Goal: Information Seeking & Learning: Learn about a topic

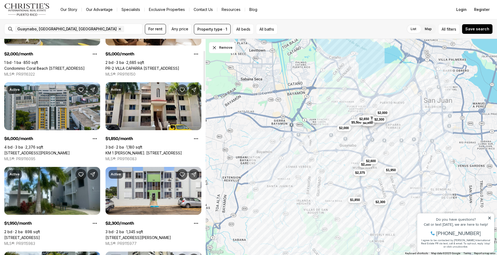
scroll to position [60, 0]
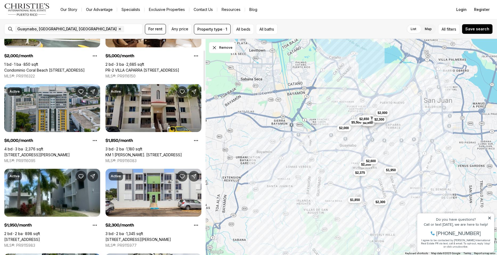
click at [141, 153] on link "KM 1 CARR. 837 #302, GUAYNABO PR, 00969" at bounding box center [143, 155] width 76 height 5
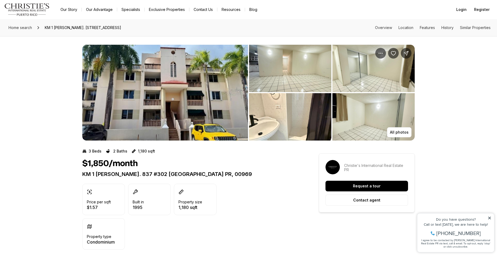
click at [298, 67] on img "View image gallery" at bounding box center [290, 68] width 82 height 47
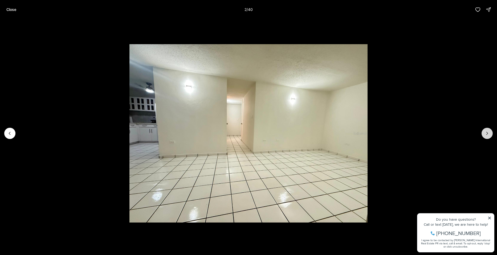
click at [484, 134] on button "Next slide" at bounding box center [486, 133] width 11 height 11
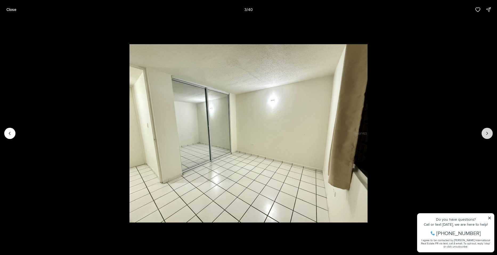
click at [484, 134] on button "Next slide" at bounding box center [486, 133] width 11 height 11
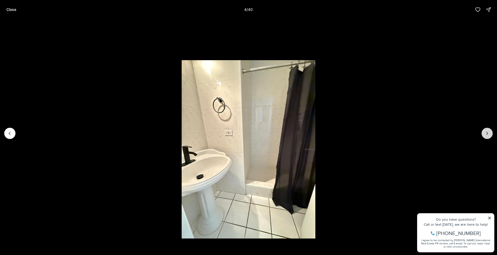
click at [484, 134] on button "Next slide" at bounding box center [486, 133] width 11 height 11
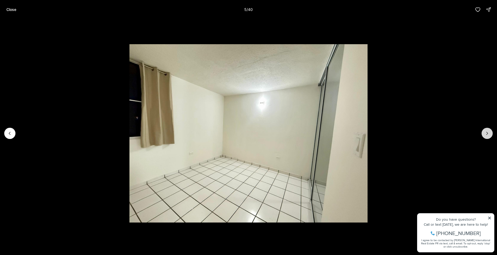
click at [484, 134] on button "Next slide" at bounding box center [486, 133] width 11 height 11
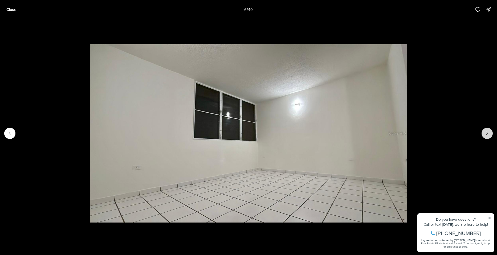
click at [484, 134] on button "Next slide" at bounding box center [486, 133] width 11 height 11
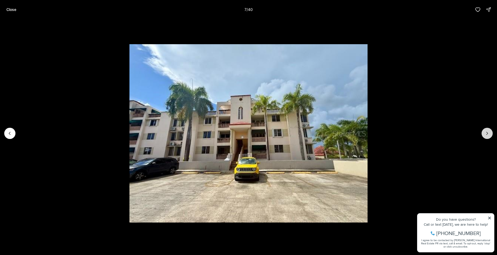
click at [484, 134] on button "Next slide" at bounding box center [486, 133] width 11 height 11
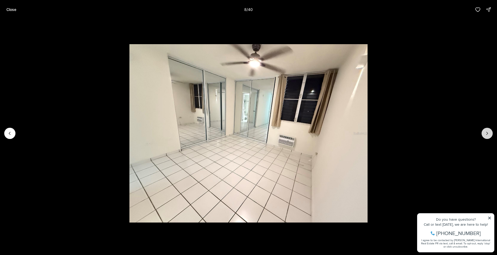
click at [484, 134] on button "Next slide" at bounding box center [486, 133] width 11 height 11
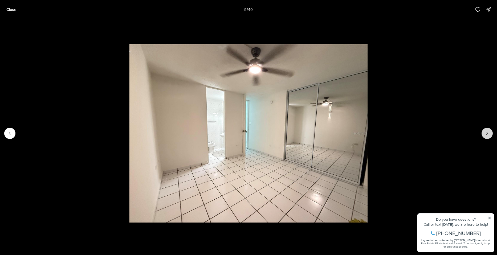
click at [484, 134] on button "Next slide" at bounding box center [486, 133] width 11 height 11
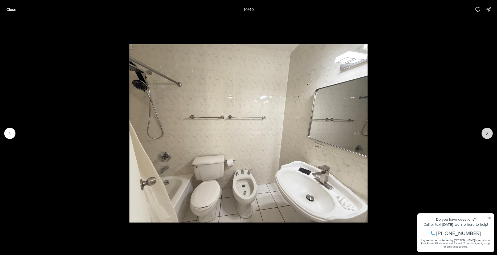
click at [484, 134] on button "Next slide" at bounding box center [486, 133] width 11 height 11
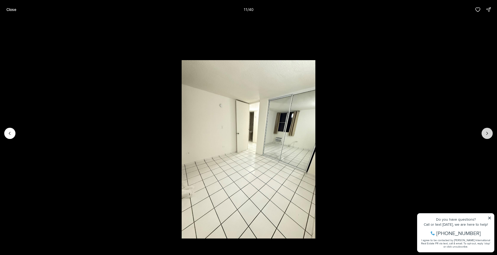
click at [484, 134] on button "Next slide" at bounding box center [486, 133] width 11 height 11
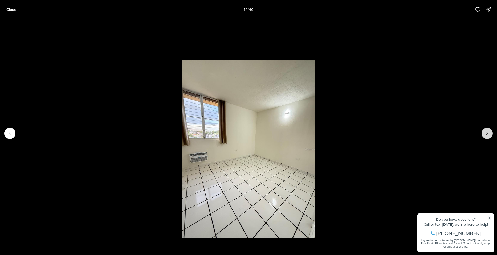
click at [484, 134] on button "Next slide" at bounding box center [486, 133] width 11 height 11
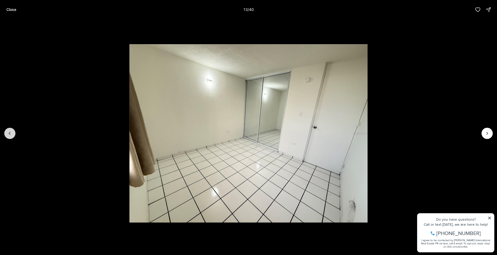
click at [8, 131] on icon "Previous slide" at bounding box center [9, 133] width 5 height 5
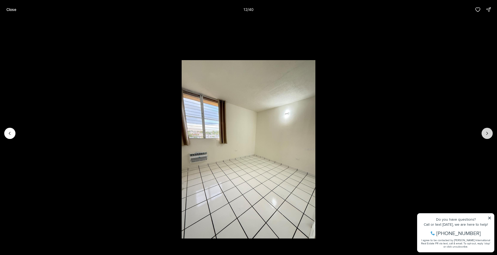
click at [488, 133] on icon "Next slide" at bounding box center [486, 133] width 5 height 5
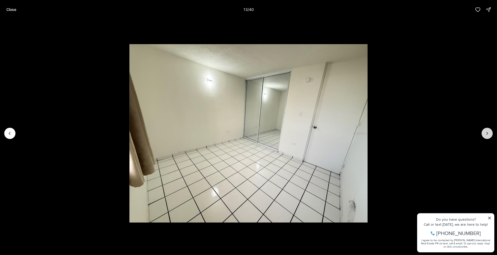
click at [488, 133] on icon "Next slide" at bounding box center [486, 133] width 5 height 5
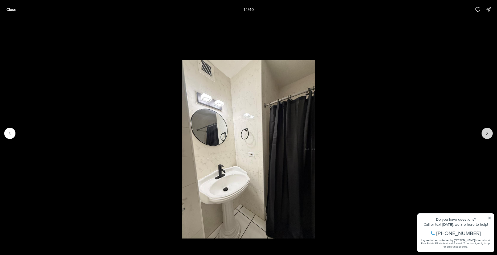
click at [488, 133] on icon "Next slide" at bounding box center [486, 133] width 5 height 5
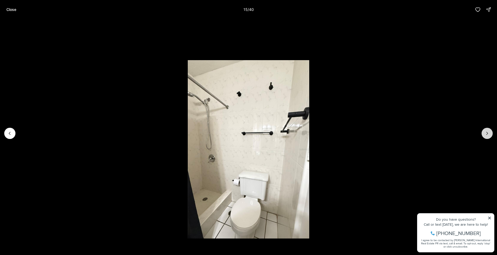
click at [488, 133] on icon "Next slide" at bounding box center [486, 133] width 5 height 5
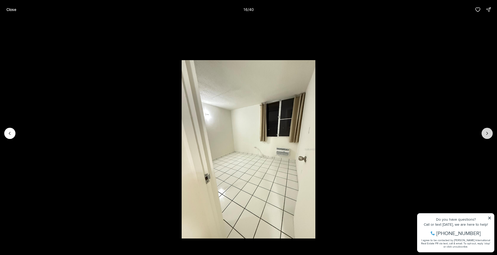
click at [488, 133] on icon "Next slide" at bounding box center [486, 133] width 5 height 5
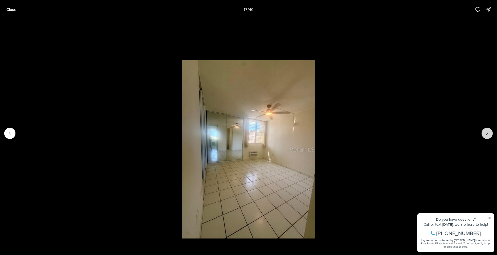
click at [488, 133] on icon "Next slide" at bounding box center [486, 133] width 5 height 5
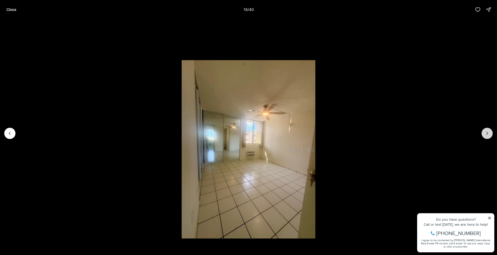
click at [488, 133] on icon "Next slide" at bounding box center [486, 133] width 5 height 5
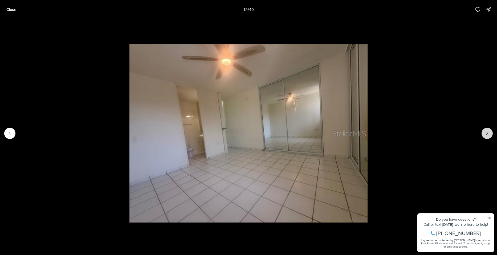
click at [488, 133] on icon "Next slide" at bounding box center [486, 133] width 5 height 5
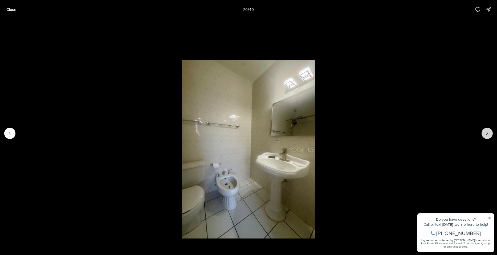
click at [488, 133] on icon "Next slide" at bounding box center [486, 133] width 5 height 5
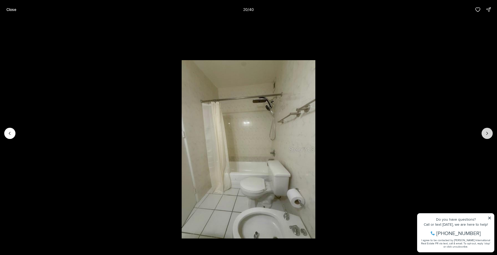
click at [488, 133] on icon "Next slide" at bounding box center [486, 133] width 5 height 5
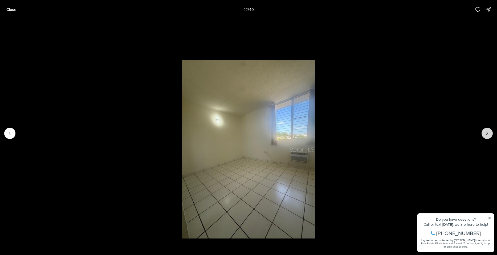
click at [488, 133] on icon "Next slide" at bounding box center [486, 133] width 5 height 5
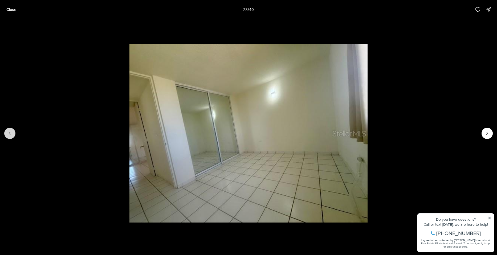
click at [9, 133] on icon "Previous slide" at bounding box center [9, 133] width 5 height 5
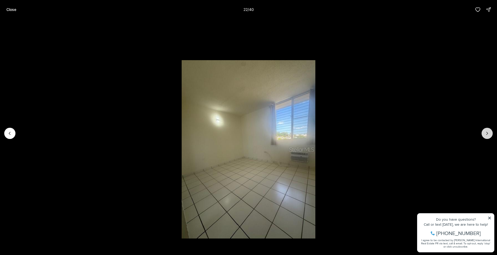
click at [488, 134] on icon "Next slide" at bounding box center [486, 133] width 5 height 5
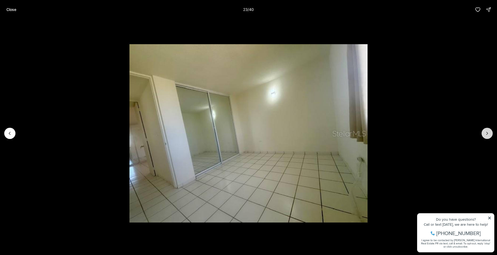
click at [488, 134] on icon "Next slide" at bounding box center [486, 133] width 5 height 5
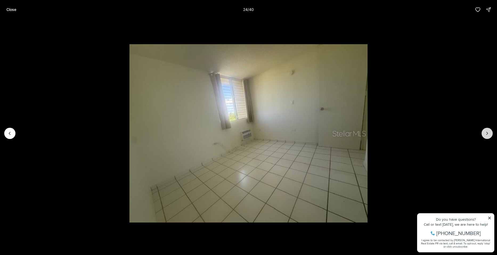
click at [488, 134] on icon "Next slide" at bounding box center [486, 133] width 5 height 5
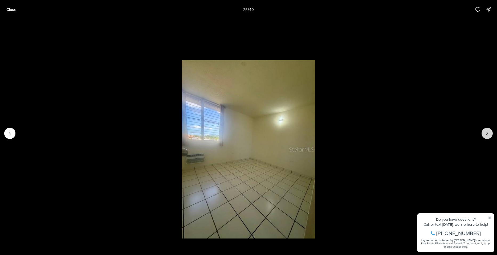
click at [488, 134] on icon "Next slide" at bounding box center [486, 133] width 5 height 5
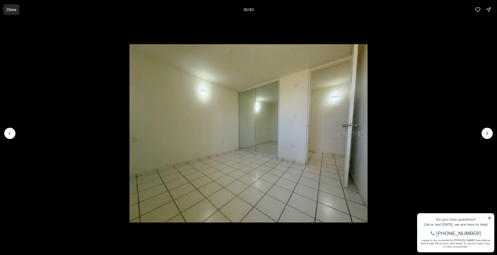
click at [11, 10] on p "Close" at bounding box center [11, 9] width 10 height 4
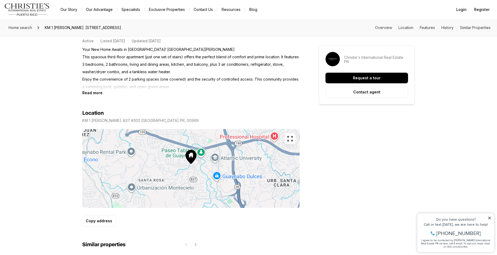
scroll to position [228, 0]
click at [99, 92] on b "Read more" at bounding box center [92, 92] width 20 height 5
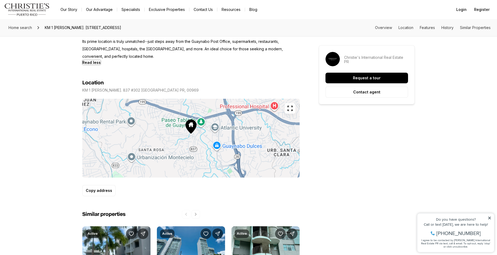
scroll to position [281, 0]
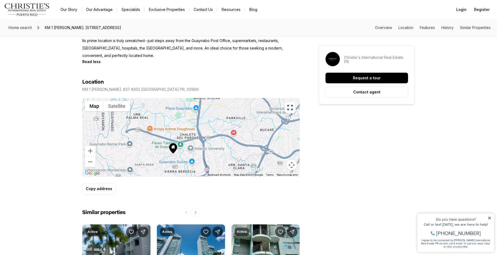
drag, startPoint x: 134, startPoint y: 129, endPoint x: 154, endPoint y: 154, distance: 31.2
click at [154, 154] on div at bounding box center [190, 137] width 217 height 79
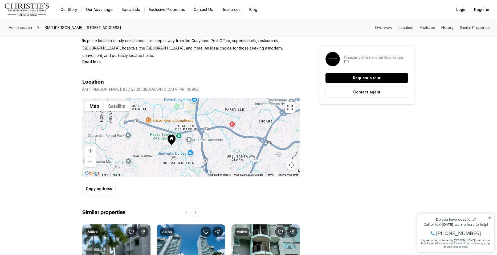
drag, startPoint x: 154, startPoint y: 154, endPoint x: 153, endPoint y: 147, distance: 6.7
click at [153, 147] on div at bounding box center [190, 137] width 217 height 79
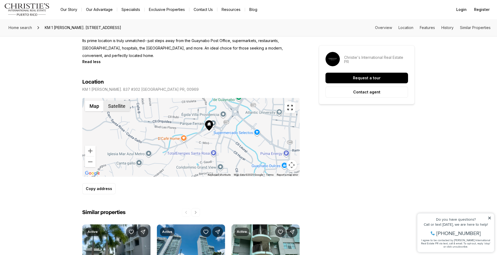
click at [117, 108] on button "Satellite" at bounding box center [117, 106] width 26 height 11
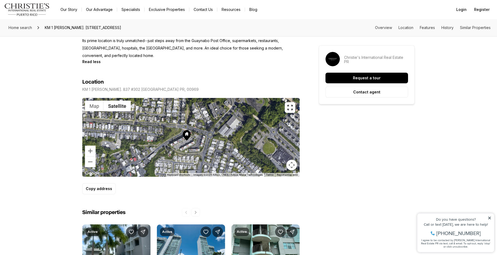
drag, startPoint x: 219, startPoint y: 125, endPoint x: 195, endPoint y: 179, distance: 58.7
click at [195, 179] on div "Location KM 1 CARR. 837 #302 GUAYNABO PR, 00969 ← Move left → Move right ↑ Move…" at bounding box center [190, 137] width 217 height 116
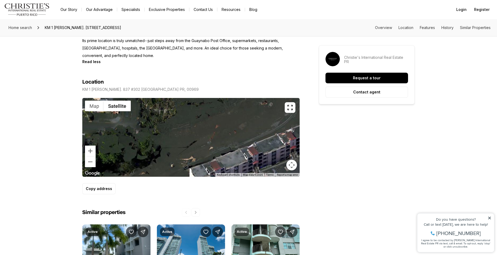
drag, startPoint x: 230, startPoint y: 149, endPoint x: -10, endPoint y: 110, distance: 243.3
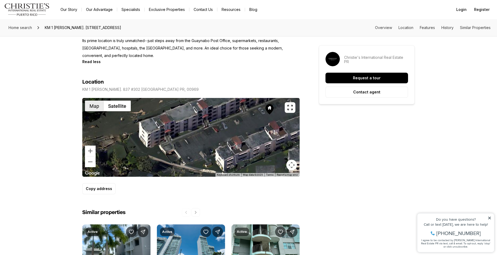
drag, startPoint x: 141, startPoint y: 149, endPoint x: 89, endPoint y: 101, distance: 70.5
click at [89, 101] on div "Map Satellite Keyboard shortcuts Map Data Map data ©2025 Map data ©2025 10 m Cl…" at bounding box center [190, 137] width 217 height 79
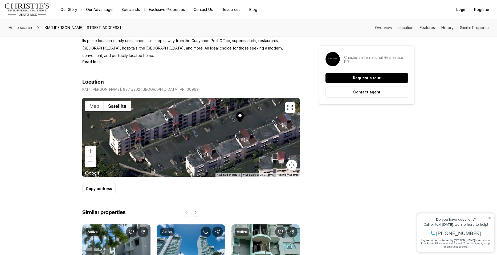
drag, startPoint x: 194, startPoint y: 147, endPoint x: 164, endPoint y: 154, distance: 31.2
click at [164, 154] on div at bounding box center [190, 137] width 217 height 79
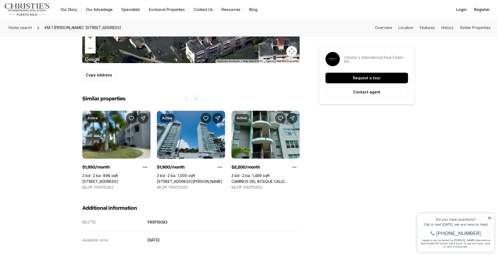
scroll to position [396, 0]
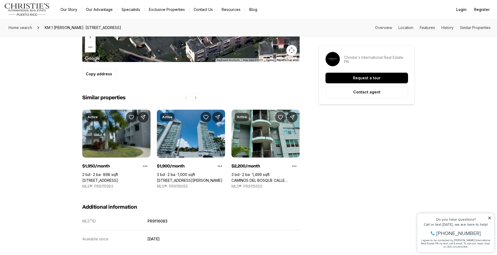
click at [118, 178] on link "[STREET_ADDRESS]" at bounding box center [100, 180] width 36 height 5
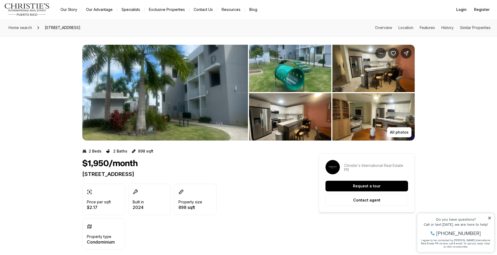
click at [371, 71] on img "View image gallery" at bounding box center [373, 68] width 82 height 47
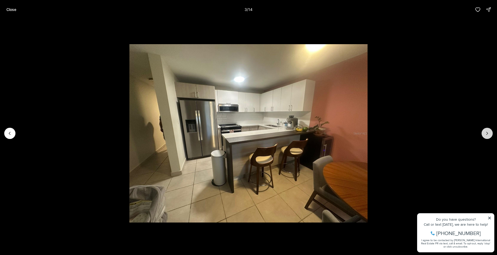
click at [486, 132] on icon "Next slide" at bounding box center [486, 133] width 5 height 5
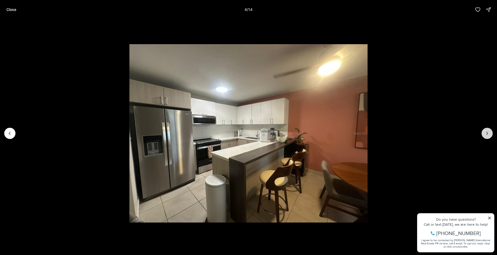
click at [486, 132] on icon "Next slide" at bounding box center [486, 133] width 5 height 5
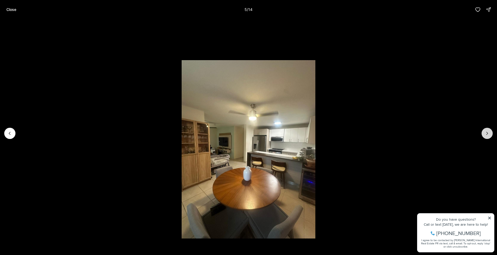
click at [484, 132] on icon "Next slide" at bounding box center [486, 133] width 5 height 5
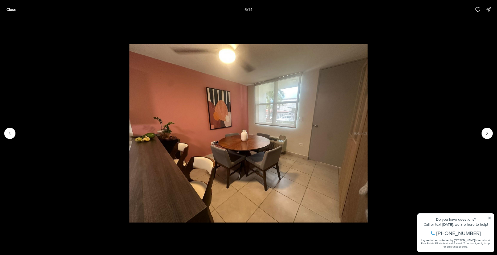
click at [490, 217] on li "6 of 14" at bounding box center [248, 133] width 497 height 228
click at [488, 219] on li "6 of 14" at bounding box center [248, 133] width 497 height 228
click at [487, 131] on icon "Next slide" at bounding box center [486, 133] width 5 height 5
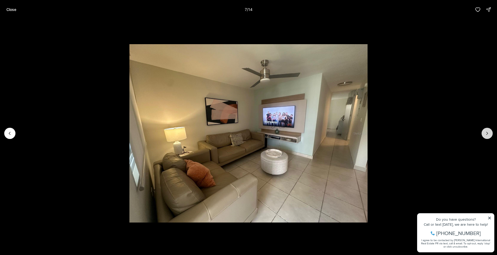
click at [485, 131] on icon "Next slide" at bounding box center [486, 133] width 5 height 5
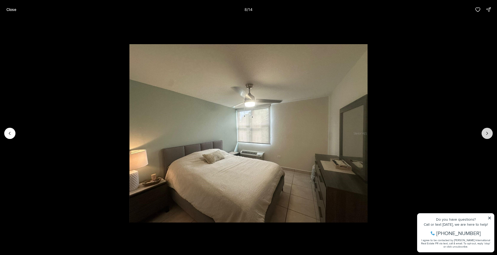
click at [485, 131] on icon "Next slide" at bounding box center [486, 133] width 5 height 5
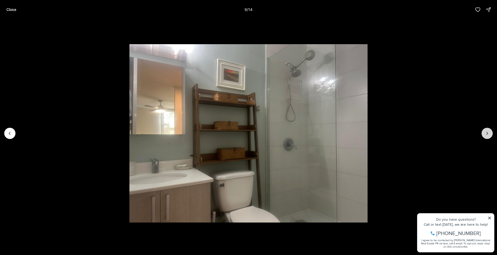
click at [486, 133] on icon "Next slide" at bounding box center [486, 133] width 5 height 5
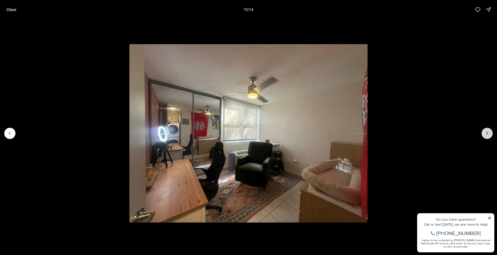
click at [486, 133] on icon "Next slide" at bounding box center [486, 133] width 5 height 5
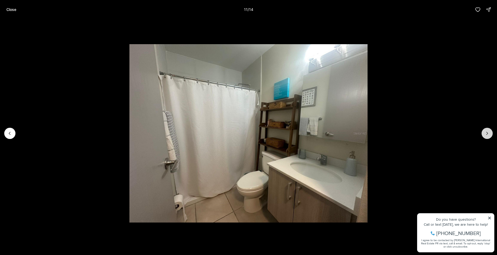
click at [486, 133] on icon "Next slide" at bounding box center [486, 133] width 5 height 5
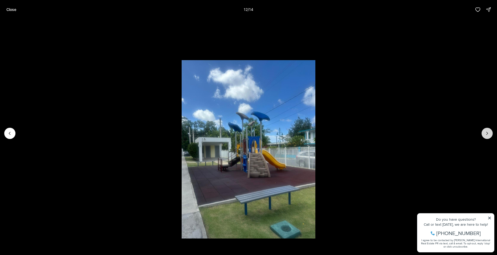
click at [486, 133] on icon "Next slide" at bounding box center [486, 133] width 5 height 5
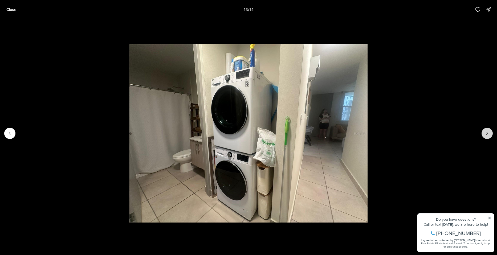
click at [485, 132] on icon "Next slide" at bounding box center [486, 133] width 5 height 5
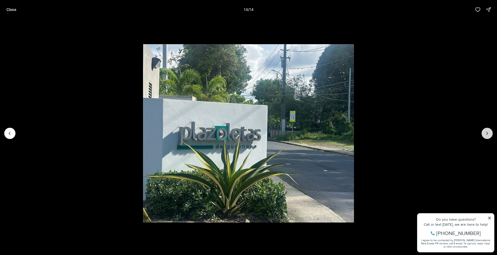
click at [485, 132] on div at bounding box center [486, 133] width 11 height 11
click at [485, 134] on div at bounding box center [486, 133] width 11 height 11
click at [10, 8] on p "Close" at bounding box center [11, 9] width 10 height 4
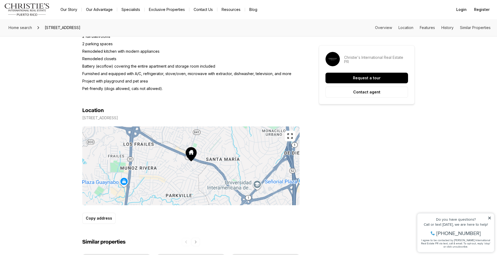
scroll to position [272, 0]
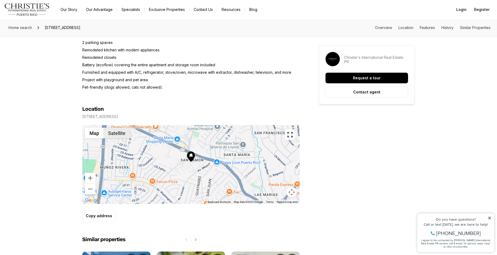
click at [120, 132] on button "Satellite" at bounding box center [117, 133] width 26 height 11
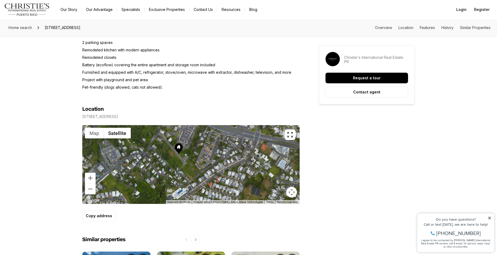
drag, startPoint x: 185, startPoint y: 162, endPoint x: 161, endPoint y: 142, distance: 30.9
click at [161, 142] on div at bounding box center [190, 164] width 217 height 79
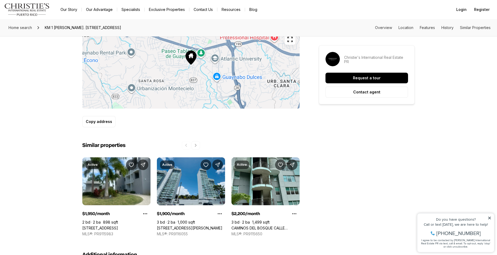
scroll to position [328, 0]
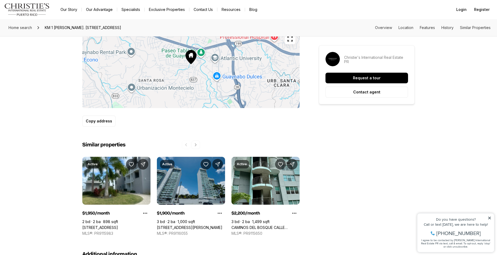
click at [193, 225] on link "A COLLEGE PARK #1701, SAN JUAN PR, 00913" at bounding box center [190, 227] width 66 height 5
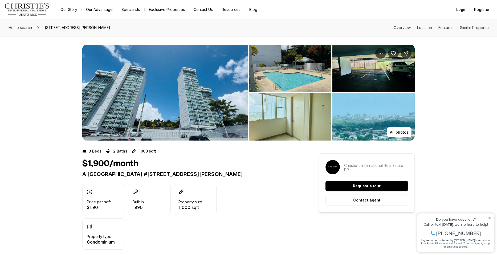
click at [349, 121] on img "View image gallery" at bounding box center [373, 116] width 82 height 47
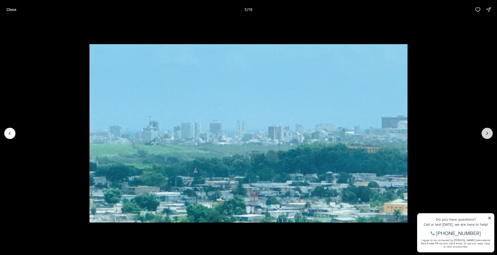
click at [488, 136] on button "Next slide" at bounding box center [486, 133] width 11 height 11
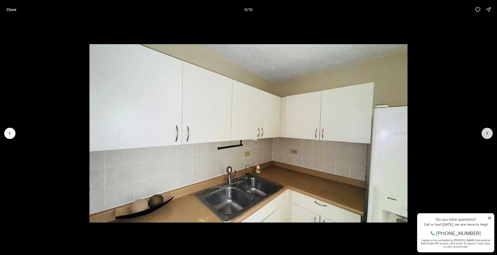
click at [488, 136] on button "Next slide" at bounding box center [486, 133] width 11 height 11
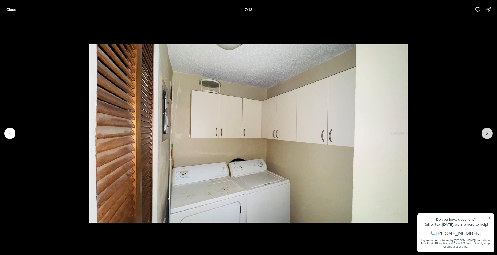
click at [488, 136] on button "Next slide" at bounding box center [486, 133] width 11 height 11
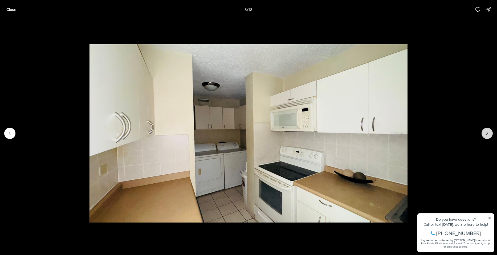
click at [488, 136] on button "Next slide" at bounding box center [486, 133] width 11 height 11
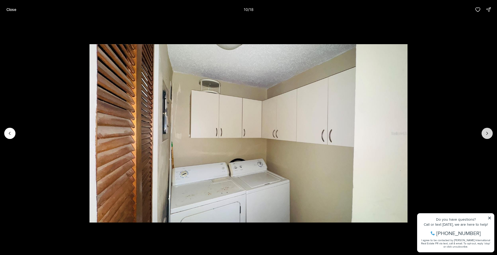
click at [488, 136] on button "Next slide" at bounding box center [486, 133] width 11 height 11
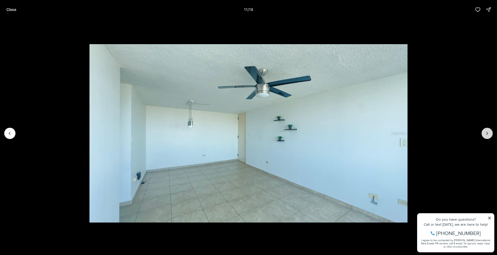
click at [488, 136] on button "Next slide" at bounding box center [486, 133] width 11 height 11
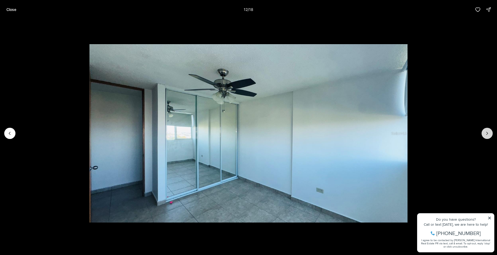
click at [488, 136] on button "Next slide" at bounding box center [486, 133] width 11 height 11
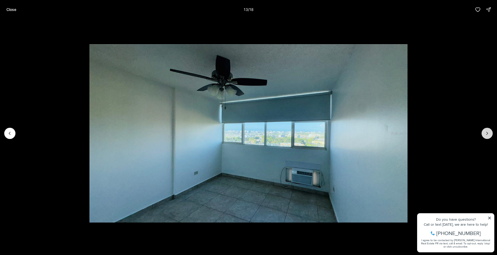
click at [486, 136] on icon "Next slide" at bounding box center [486, 133] width 5 height 5
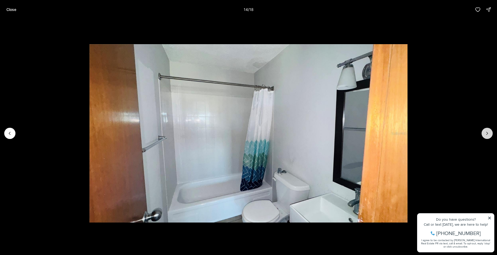
click at [486, 136] on icon "Next slide" at bounding box center [486, 133] width 5 height 5
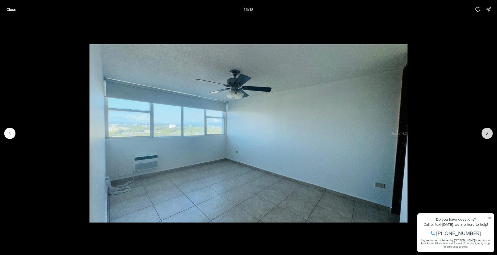
click at [486, 136] on icon "Next slide" at bounding box center [486, 133] width 5 height 5
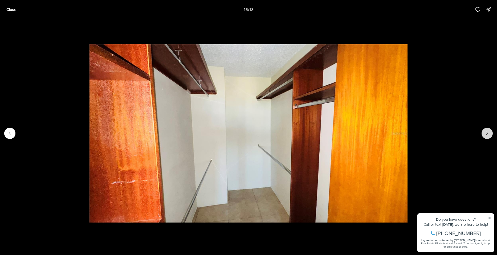
click at [486, 136] on icon "Next slide" at bounding box center [486, 133] width 5 height 5
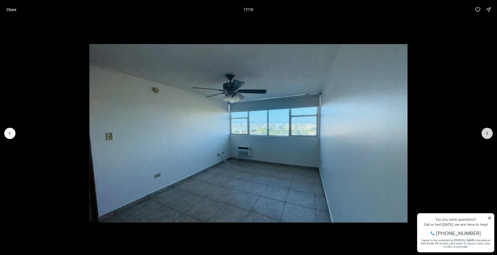
click at [486, 136] on icon "Next slide" at bounding box center [486, 133] width 5 height 5
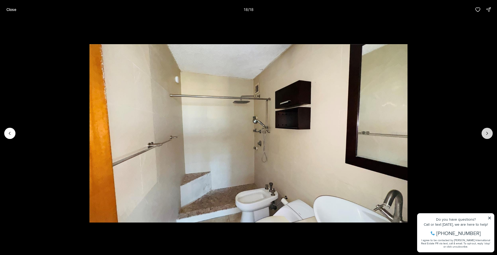
click at [486, 136] on div at bounding box center [486, 133] width 11 height 11
click at [13, 12] on button "Close" at bounding box center [11, 9] width 16 height 11
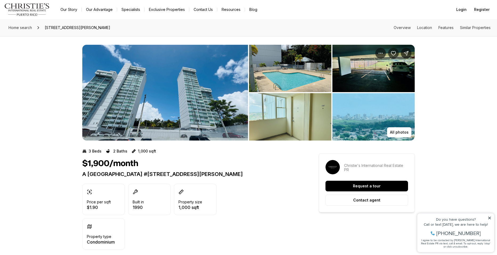
click at [291, 72] on img "View image gallery" at bounding box center [290, 68] width 82 height 47
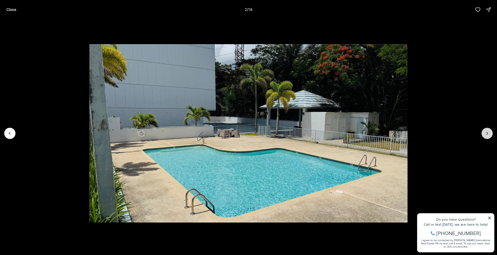
click at [488, 133] on icon "Next slide" at bounding box center [486, 133] width 1 height 3
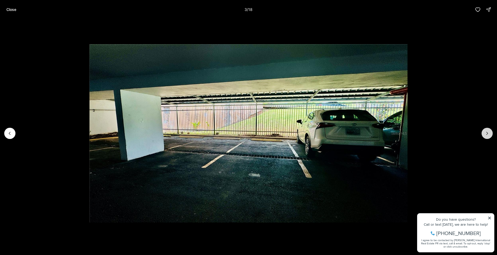
click at [488, 133] on icon "Next slide" at bounding box center [486, 133] width 1 height 3
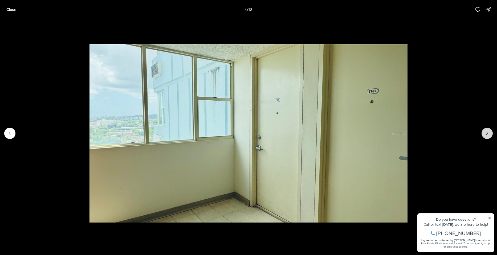
click at [488, 133] on icon "Next slide" at bounding box center [486, 133] width 1 height 3
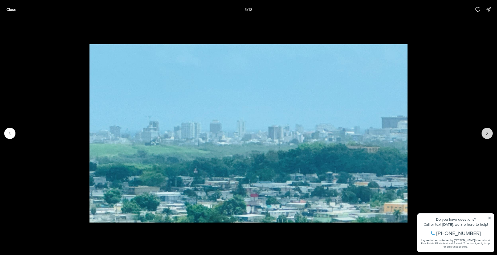
click at [488, 133] on icon "Next slide" at bounding box center [486, 133] width 1 height 3
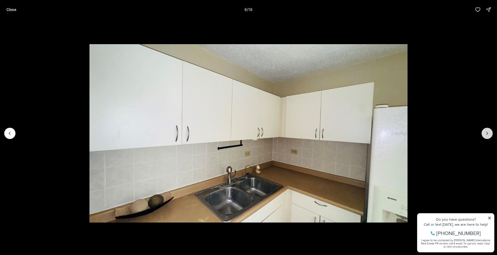
click at [488, 133] on icon "Next slide" at bounding box center [486, 133] width 1 height 3
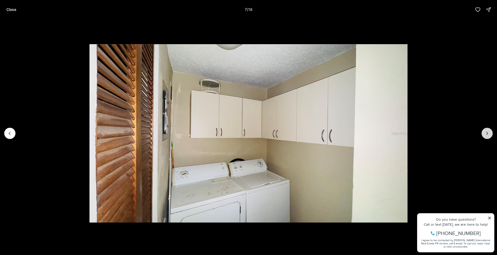
click at [488, 133] on icon "Next slide" at bounding box center [486, 133] width 1 height 3
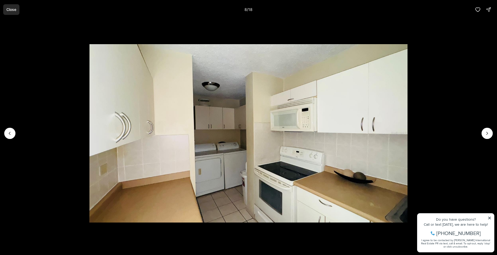
click at [16, 9] on p "Close" at bounding box center [11, 9] width 10 height 4
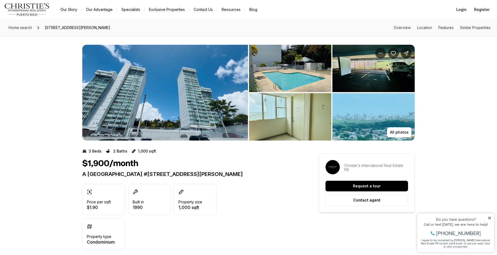
click at [164, 78] on img "View image gallery" at bounding box center [165, 93] width 166 height 96
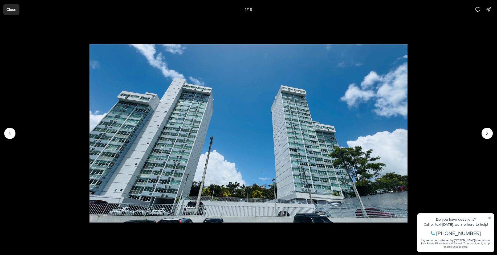
click at [13, 11] on p "Close" at bounding box center [11, 9] width 10 height 4
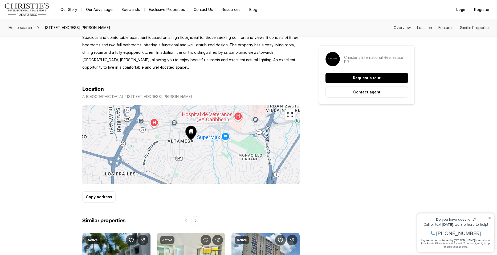
scroll to position [248, 0]
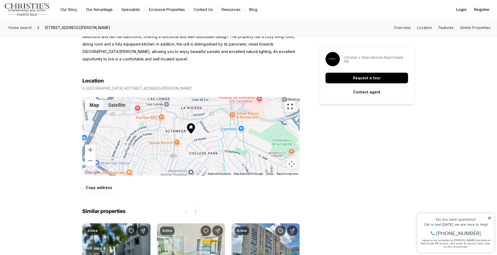
click at [116, 109] on button "Satellite" at bounding box center [117, 105] width 26 height 11
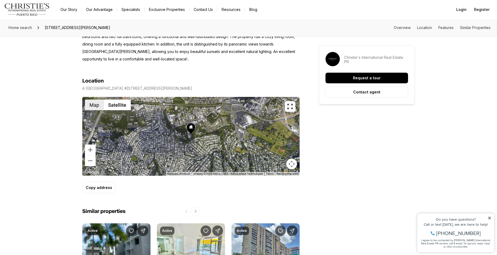
click at [94, 105] on button "Map" at bounding box center [94, 105] width 19 height 11
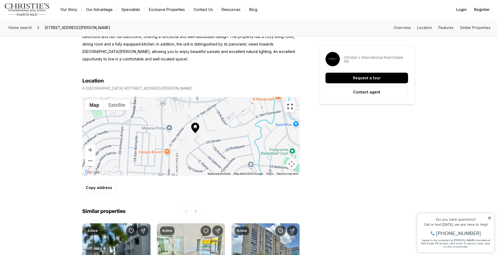
drag, startPoint x: 198, startPoint y: 127, endPoint x: 243, endPoint y: 125, distance: 45.0
click at [243, 125] on div at bounding box center [190, 136] width 217 height 79
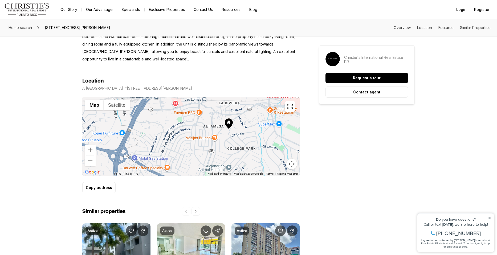
drag, startPoint x: 155, startPoint y: 130, endPoint x: 197, endPoint y: 126, distance: 42.2
click at [197, 126] on div at bounding box center [190, 136] width 217 height 79
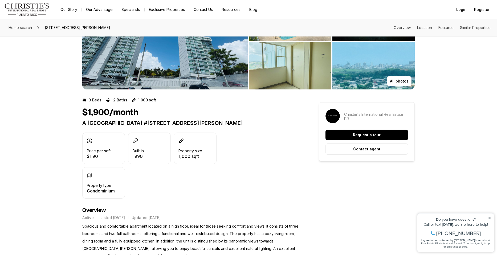
scroll to position [0, 0]
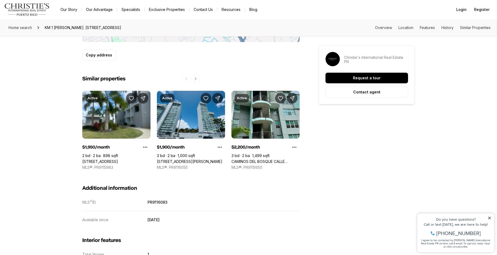
scroll to position [393, 0]
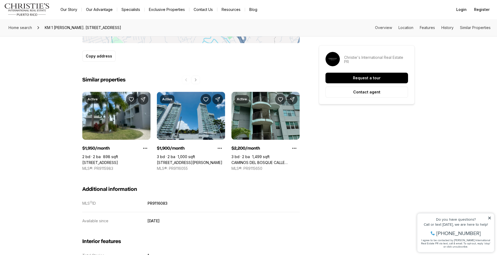
click at [269, 160] on link "CAMINOS DEL BOSQUE CALLE VEREDAS LOS PINOS #Apt. [STREET_ADDRESS][PERSON_NAME]" at bounding box center [265, 162] width 68 height 5
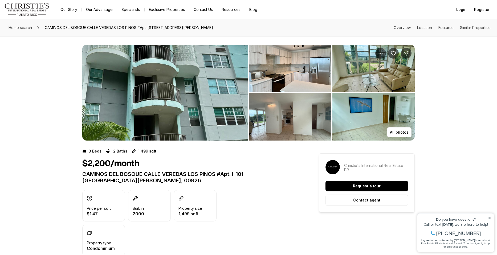
click at [284, 67] on img "View image gallery" at bounding box center [290, 68] width 82 height 47
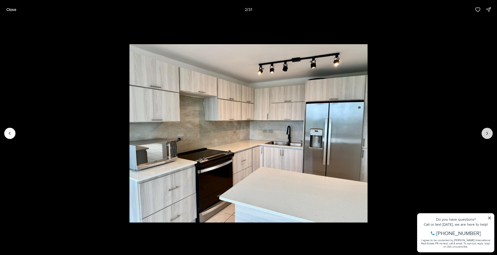
click at [487, 135] on icon "Next slide" at bounding box center [486, 133] width 5 height 5
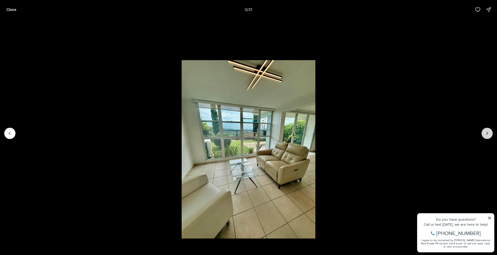
click at [488, 134] on icon "Next slide" at bounding box center [486, 133] width 5 height 5
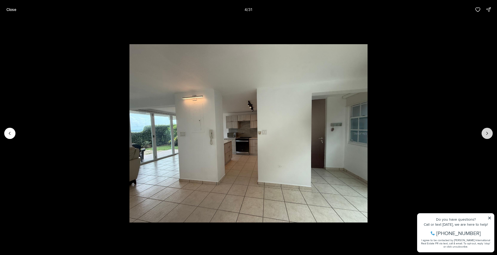
click at [488, 134] on icon "Next slide" at bounding box center [486, 133] width 5 height 5
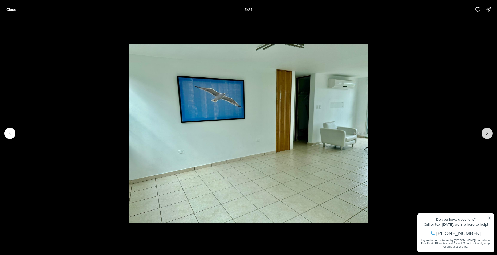
click at [488, 134] on icon "Next slide" at bounding box center [486, 133] width 5 height 5
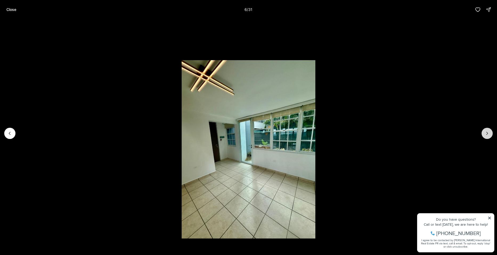
click at [488, 134] on icon "Next slide" at bounding box center [486, 133] width 5 height 5
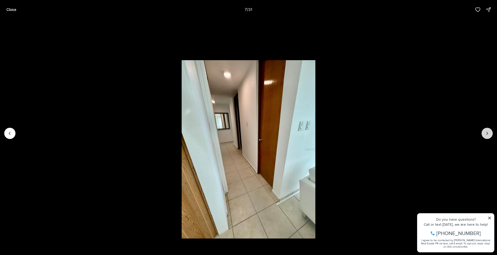
click at [488, 134] on icon "Next slide" at bounding box center [486, 133] width 5 height 5
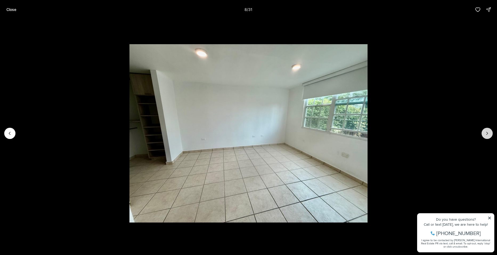
click at [488, 134] on icon "Next slide" at bounding box center [486, 133] width 5 height 5
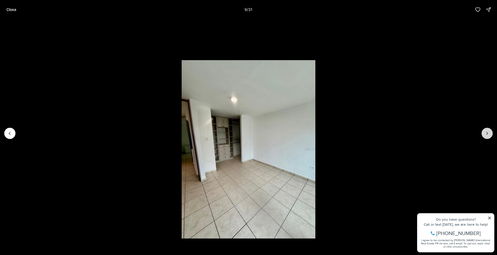
click at [488, 134] on icon "Next slide" at bounding box center [486, 133] width 5 height 5
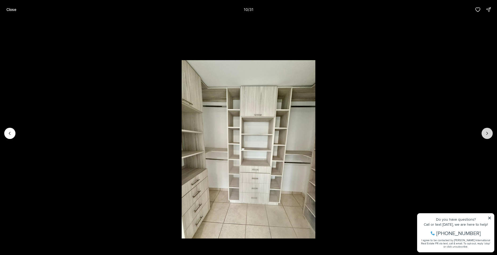
click at [488, 134] on icon "Next slide" at bounding box center [486, 133] width 5 height 5
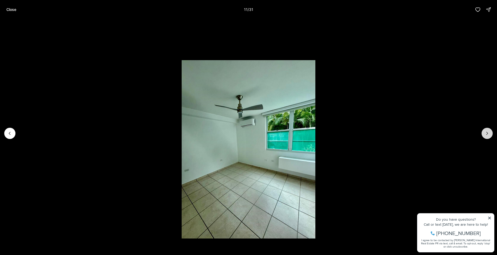
click at [488, 134] on icon "Next slide" at bounding box center [486, 133] width 5 height 5
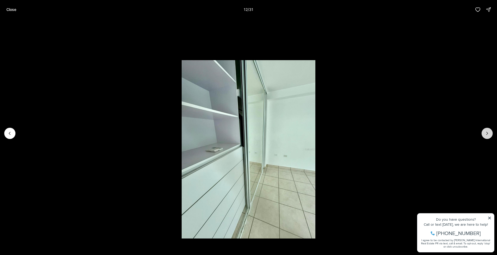
click at [488, 134] on icon "Next slide" at bounding box center [486, 133] width 5 height 5
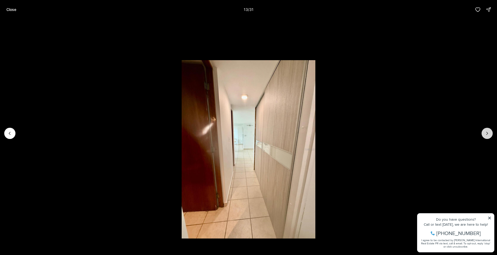
click at [488, 134] on icon "Next slide" at bounding box center [486, 133] width 5 height 5
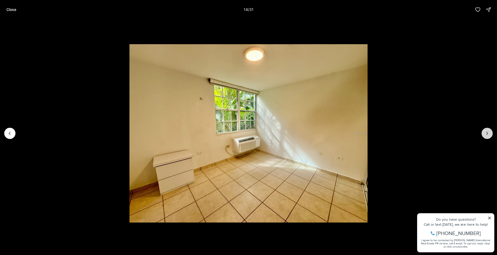
click at [488, 134] on icon "Next slide" at bounding box center [486, 133] width 5 height 5
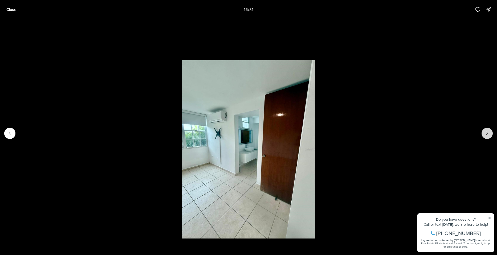
click at [488, 134] on icon "Next slide" at bounding box center [486, 133] width 5 height 5
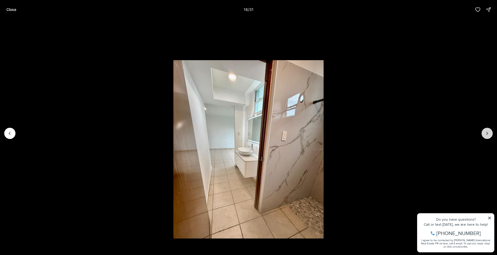
click at [488, 134] on icon "Next slide" at bounding box center [486, 133] width 5 height 5
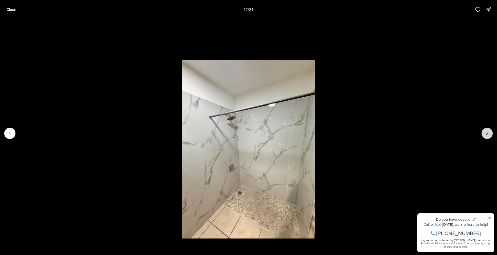
click at [488, 134] on icon "Next slide" at bounding box center [486, 133] width 5 height 5
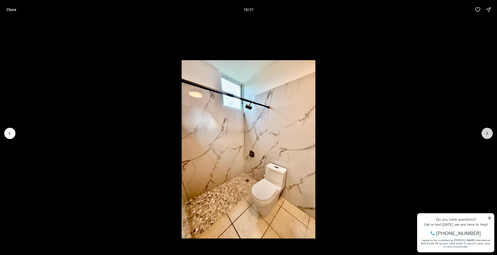
click at [488, 134] on icon "Next slide" at bounding box center [486, 133] width 5 height 5
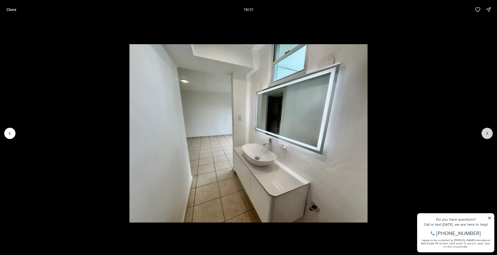
click at [488, 134] on icon "Next slide" at bounding box center [486, 133] width 5 height 5
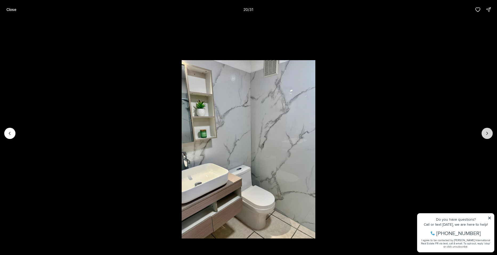
click at [488, 134] on icon "Next slide" at bounding box center [486, 133] width 5 height 5
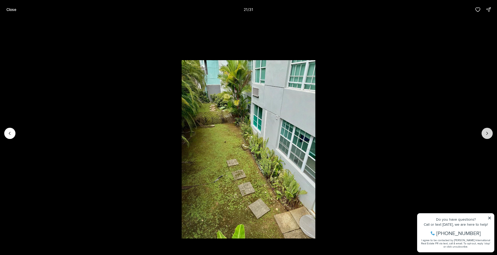
click at [486, 133] on icon "Next slide" at bounding box center [486, 133] width 5 height 5
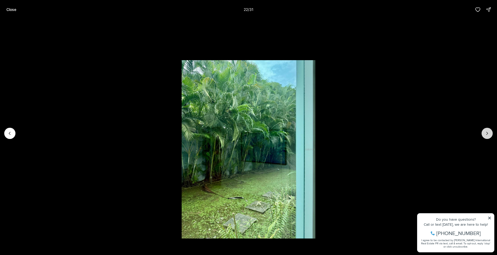
click at [486, 133] on icon "Next slide" at bounding box center [486, 133] width 5 height 5
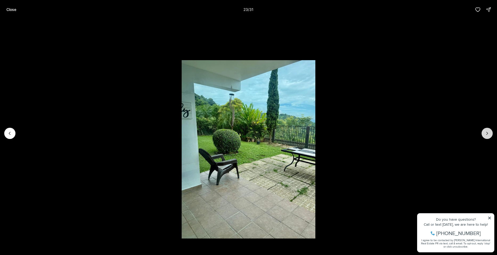
click at [488, 131] on icon "Next slide" at bounding box center [486, 133] width 5 height 5
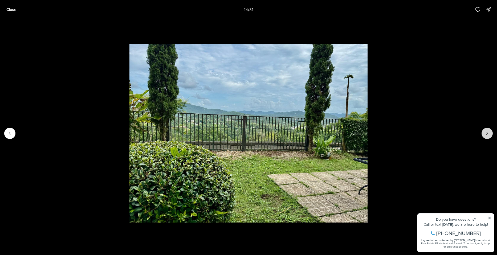
click at [488, 131] on icon "Next slide" at bounding box center [486, 133] width 5 height 5
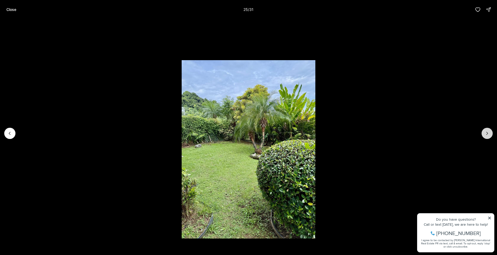
click at [488, 131] on icon "Next slide" at bounding box center [486, 133] width 5 height 5
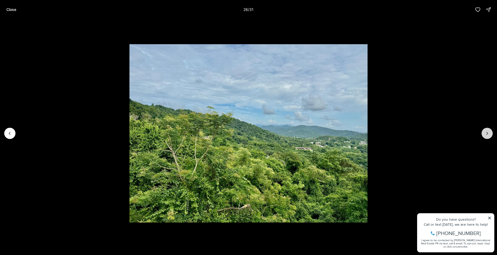
click at [488, 131] on icon "Next slide" at bounding box center [486, 133] width 5 height 5
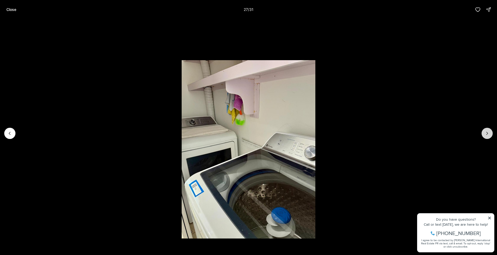
click at [488, 131] on icon "Next slide" at bounding box center [486, 133] width 5 height 5
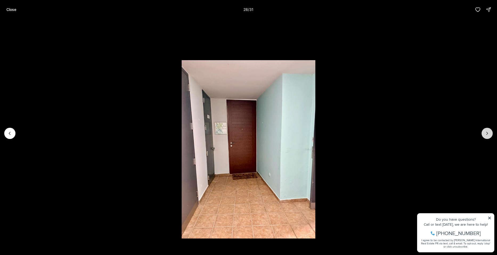
click at [488, 131] on icon "Next slide" at bounding box center [486, 133] width 5 height 5
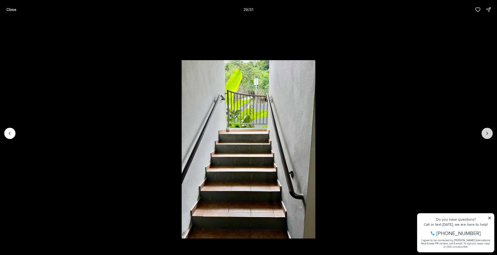
click at [488, 131] on icon "Next slide" at bounding box center [486, 133] width 5 height 5
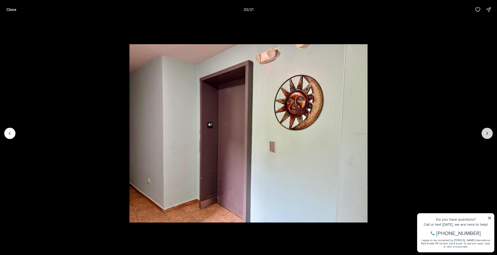
click at [488, 131] on icon "Next slide" at bounding box center [486, 133] width 5 height 5
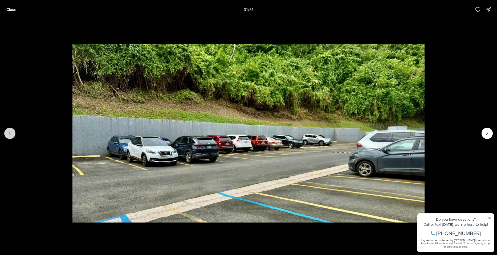
click at [12, 131] on icon "Previous slide" at bounding box center [9, 133] width 5 height 5
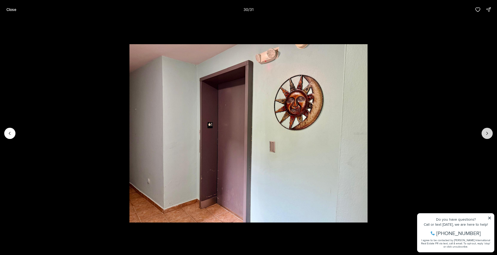
click at [488, 133] on icon "Next slide" at bounding box center [486, 133] width 5 height 5
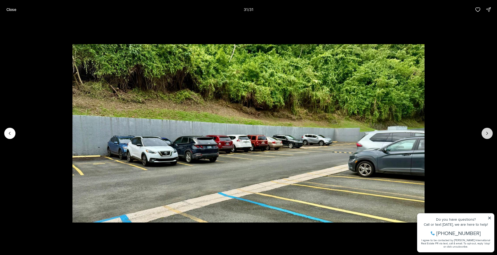
click at [488, 133] on div at bounding box center [486, 133] width 11 height 11
click at [11, 10] on p "Close" at bounding box center [11, 9] width 10 height 4
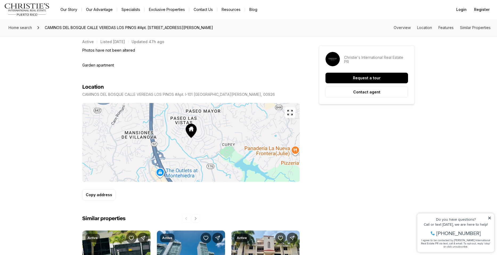
scroll to position [236, 0]
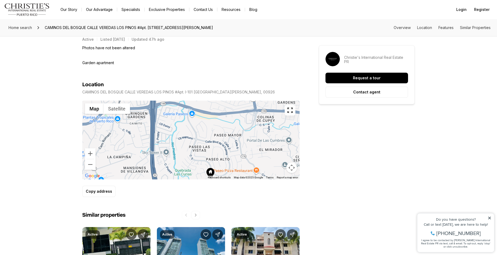
drag, startPoint x: 183, startPoint y: 147, endPoint x: 189, endPoint y: 177, distance: 30.4
click at [189, 177] on div at bounding box center [190, 140] width 217 height 79
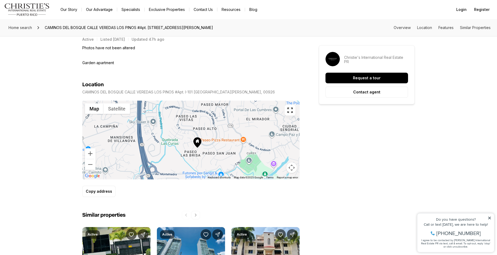
drag, startPoint x: 192, startPoint y: 142, endPoint x: 179, endPoint y: 110, distance: 34.3
click at [179, 110] on div at bounding box center [190, 140] width 217 height 79
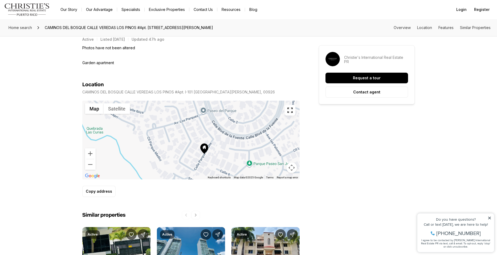
drag, startPoint x: 198, startPoint y: 143, endPoint x: 210, endPoint y: 124, distance: 22.2
click at [210, 124] on div at bounding box center [190, 140] width 217 height 79
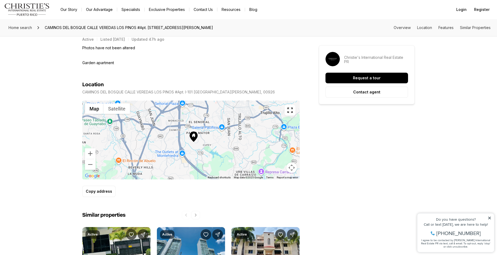
drag, startPoint x: 182, startPoint y: 160, endPoint x: 166, endPoint y: 136, distance: 28.6
click at [166, 136] on div at bounding box center [190, 140] width 217 height 79
click at [114, 109] on button "Satellite" at bounding box center [117, 108] width 26 height 11
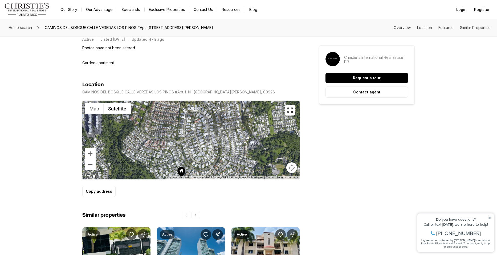
click at [194, 178] on span "Imagery ©2025 Airbus, CNES / Airbus, Maxar Technologies" at bounding box center [227, 177] width 69 height 3
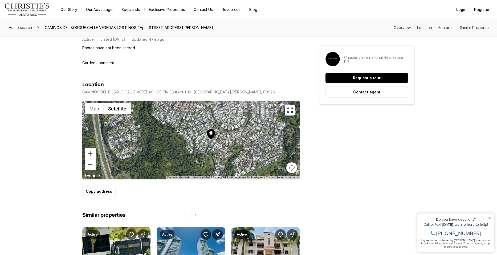
drag, startPoint x: 202, startPoint y: 156, endPoint x: 232, endPoint y: 117, distance: 49.1
click at [232, 117] on div at bounding box center [190, 140] width 217 height 79
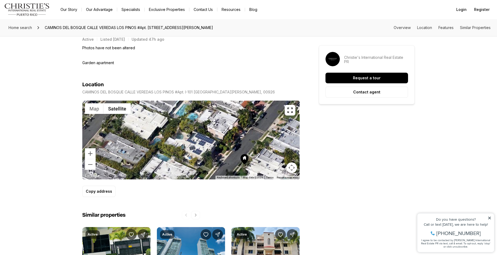
drag, startPoint x: 259, startPoint y: 134, endPoint x: 192, endPoint y: 86, distance: 82.2
click at [192, 86] on div "Location CAMINOS DEL BOSQUE CALLE VEREDAS LOS PINOS #Apt. I-101 SAN JUAN PR, 00…" at bounding box center [190, 139] width 217 height 116
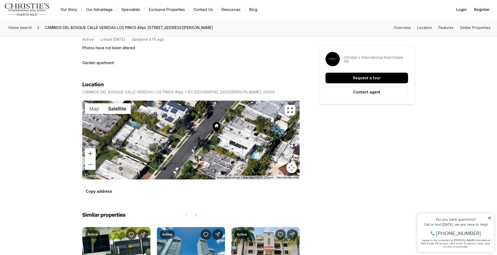
drag, startPoint x: 224, startPoint y: 144, endPoint x: 195, endPoint y: 110, distance: 44.7
click at [195, 110] on div at bounding box center [190, 140] width 217 height 79
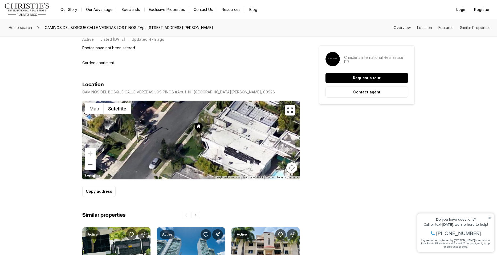
drag, startPoint x: 213, startPoint y: 138, endPoint x: 191, endPoint y: 142, distance: 22.5
click at [191, 142] on div at bounding box center [190, 140] width 217 height 79
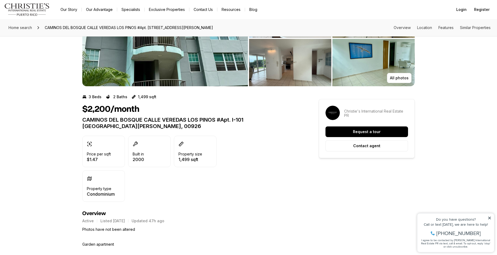
scroll to position [52, 0]
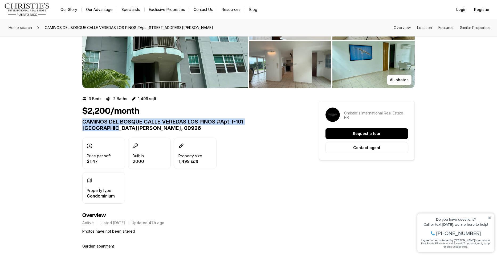
drag, startPoint x: 83, startPoint y: 120, endPoint x: 283, endPoint y: 124, distance: 200.0
click at [283, 124] on p "CAMINOS DEL BOSQUE CALLE VEREDAS LOS PINOS #Apt. I-101 SAN JUAN PR, 00926" at bounding box center [190, 124] width 217 height 13
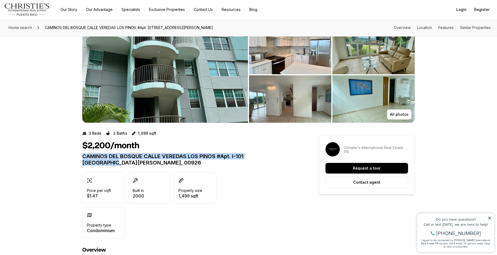
scroll to position [0, 0]
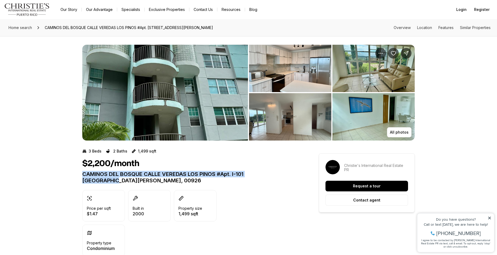
click at [356, 60] on img "View image gallery" at bounding box center [373, 68] width 82 height 47
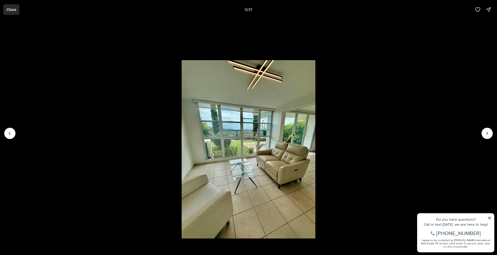
click at [9, 10] on p "Close" at bounding box center [11, 9] width 10 height 4
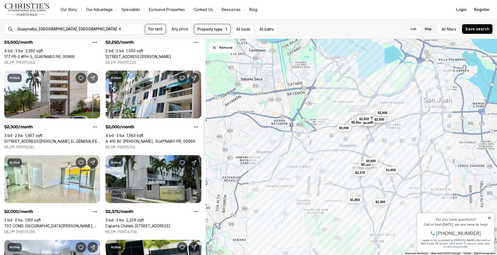
scroll to position [413, 0]
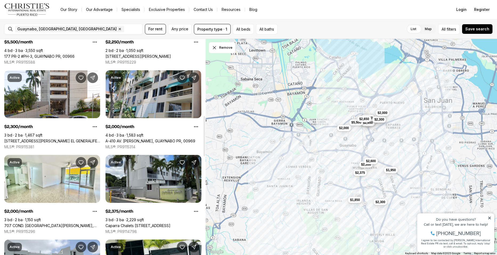
click at [163, 139] on link "A-410 AV. [PERSON_NAME], GUAYNABO PR, 00969" at bounding box center [150, 141] width 90 height 5
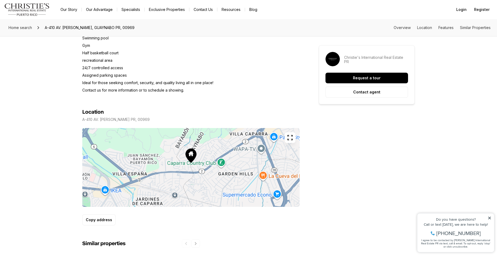
scroll to position [309, 0]
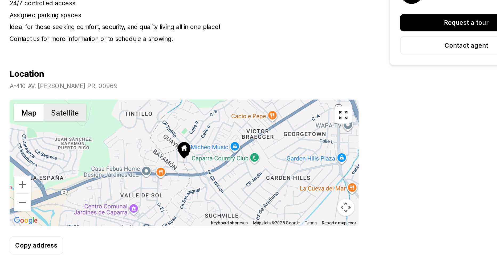
click at [122, 136] on button "Satellite" at bounding box center [117, 134] width 26 height 11
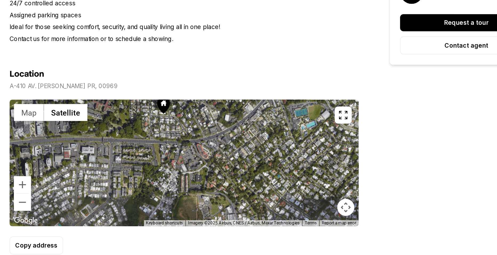
drag, startPoint x: 194, startPoint y: 165, endPoint x: 176, endPoint y: 138, distance: 32.6
click at [176, 138] on div at bounding box center [190, 165] width 217 height 79
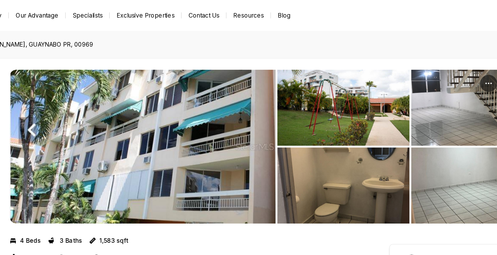
scroll to position [0, 0]
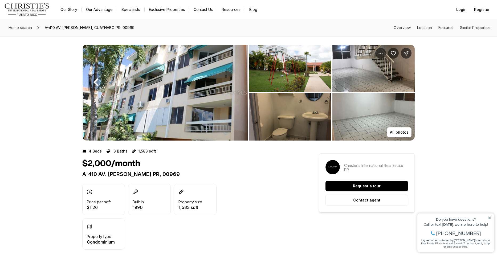
click at [359, 66] on img "View image gallery" at bounding box center [373, 68] width 82 height 47
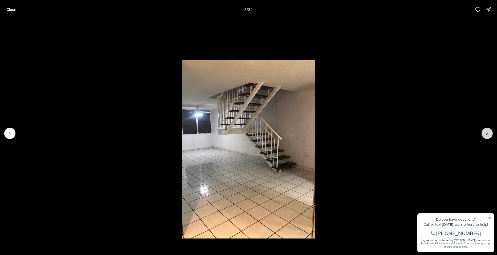
click at [484, 132] on icon "Next slide" at bounding box center [486, 133] width 5 height 5
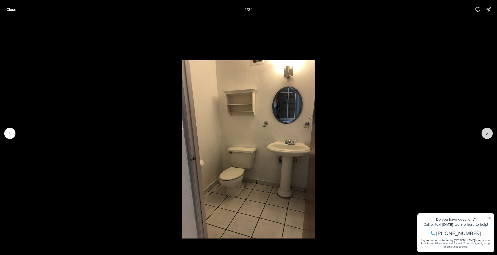
click at [484, 132] on icon "Next slide" at bounding box center [486, 133] width 5 height 5
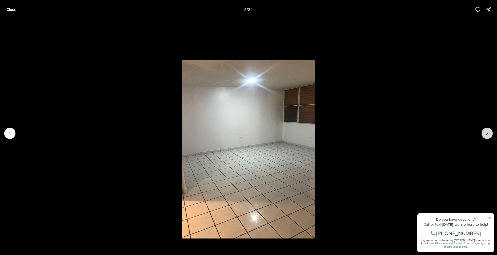
click at [484, 132] on icon "Next slide" at bounding box center [486, 133] width 5 height 5
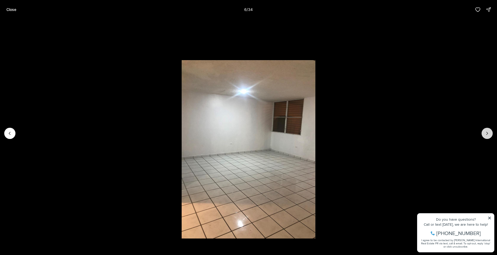
click at [484, 132] on icon "Next slide" at bounding box center [486, 133] width 5 height 5
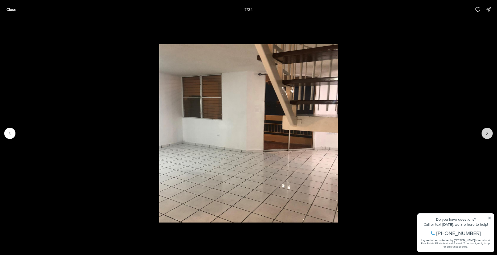
click at [484, 132] on icon "Next slide" at bounding box center [486, 133] width 5 height 5
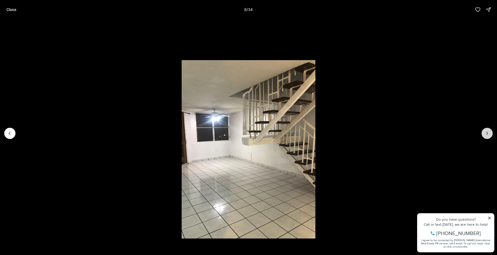
click at [484, 132] on icon "Next slide" at bounding box center [486, 133] width 5 height 5
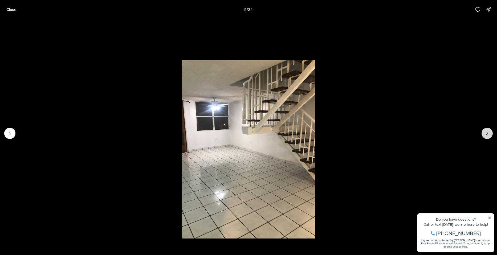
click at [484, 132] on icon "Next slide" at bounding box center [486, 133] width 5 height 5
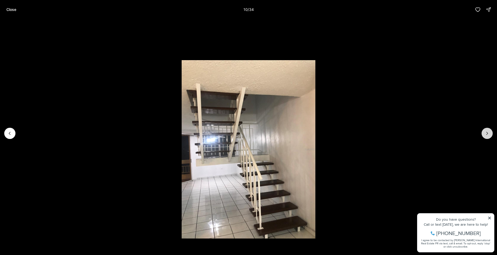
click at [484, 132] on icon "Next slide" at bounding box center [486, 133] width 5 height 5
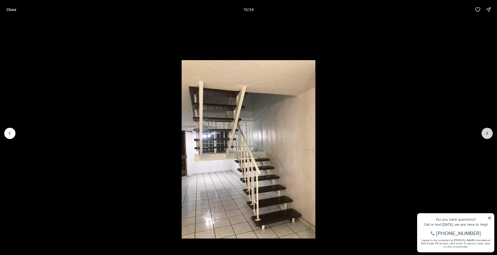
click at [484, 132] on icon "Next slide" at bounding box center [486, 133] width 5 height 5
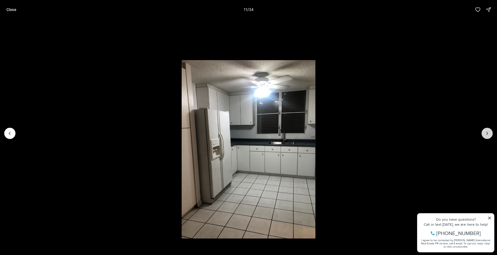
click at [484, 132] on icon "Next slide" at bounding box center [486, 133] width 5 height 5
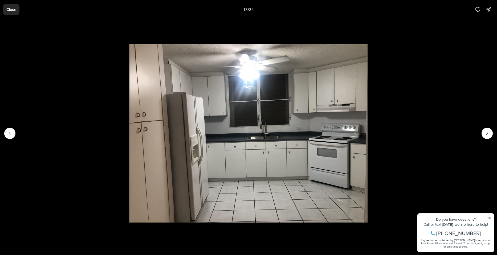
click at [9, 12] on button "Close" at bounding box center [11, 9] width 16 height 11
